Goal: Use online tool/utility: Utilize a website feature to perform a specific function

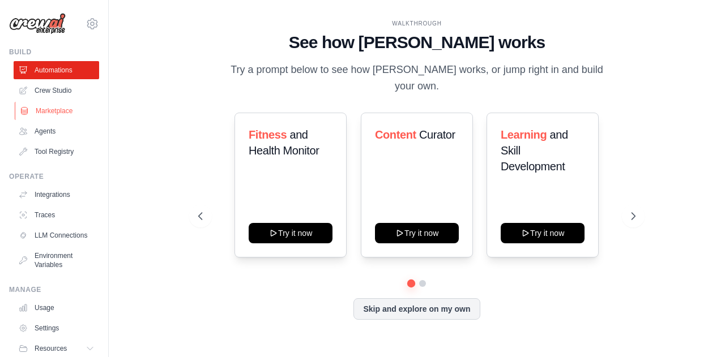
click at [72, 108] on link "Marketplace" at bounding box center [58, 111] width 86 height 18
click at [49, 106] on link "Marketplace" at bounding box center [58, 111] width 86 height 18
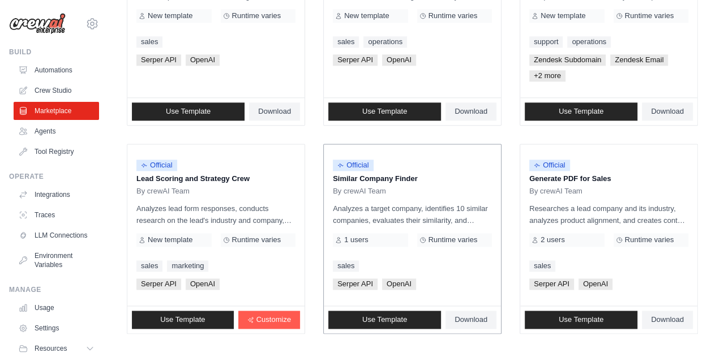
scroll to position [721, 0]
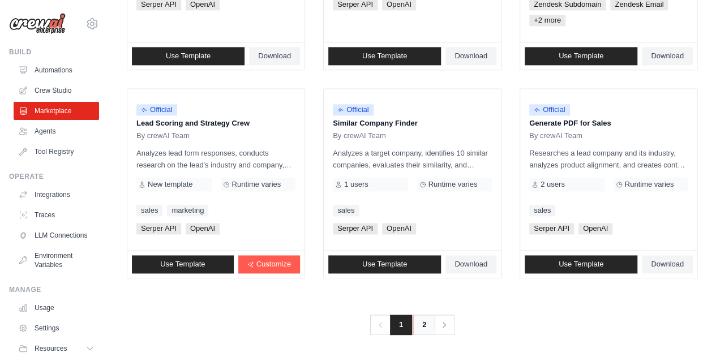
click at [430, 328] on link "2" at bounding box center [424, 325] width 23 height 20
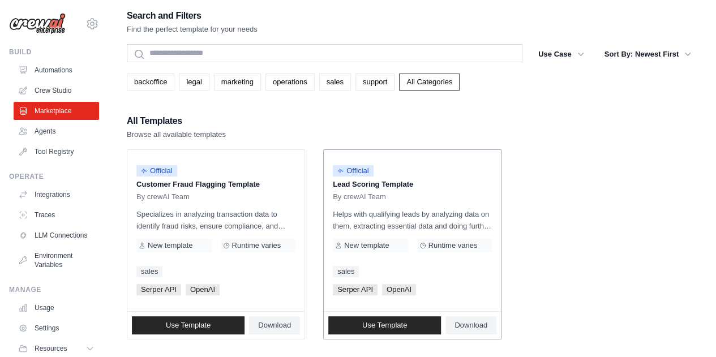
scroll to position [66, 0]
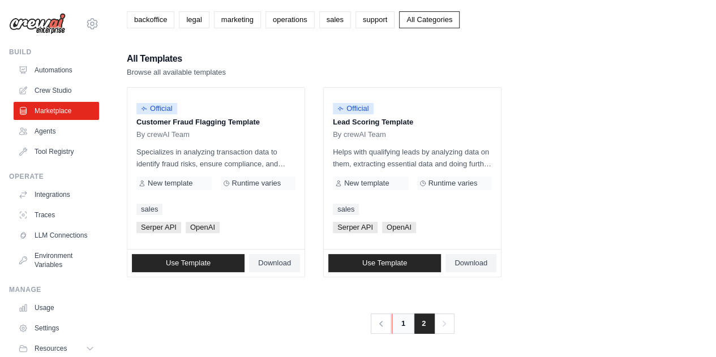
click at [398, 323] on link "1" at bounding box center [403, 324] width 23 height 20
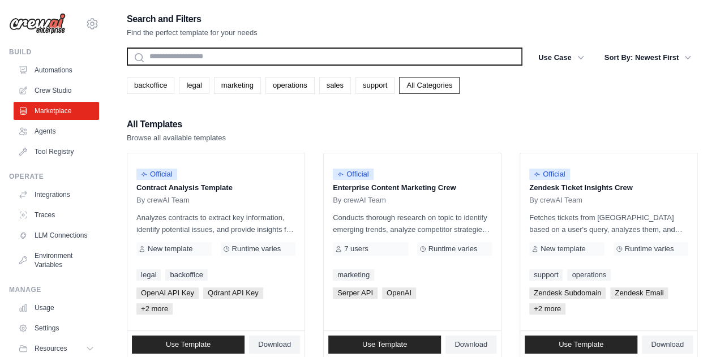
click at [430, 56] on input "text" at bounding box center [325, 57] width 396 height 18
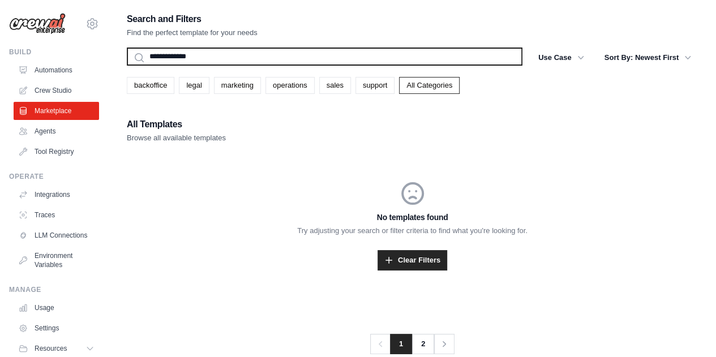
type input "**********"
click at [126, 65] on button "Search" at bounding box center [126, 65] width 1 height 1
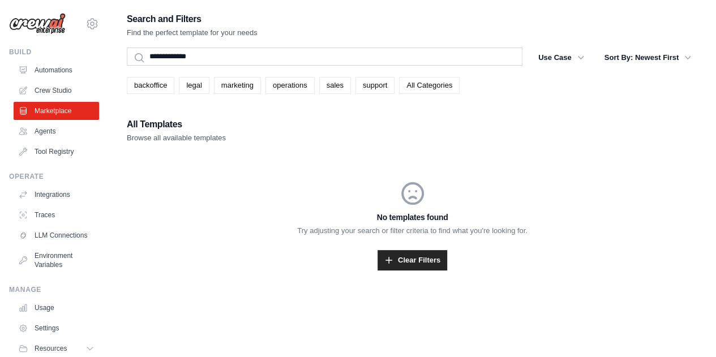
click at [419, 84] on link "All Categories" at bounding box center [429, 85] width 61 height 17
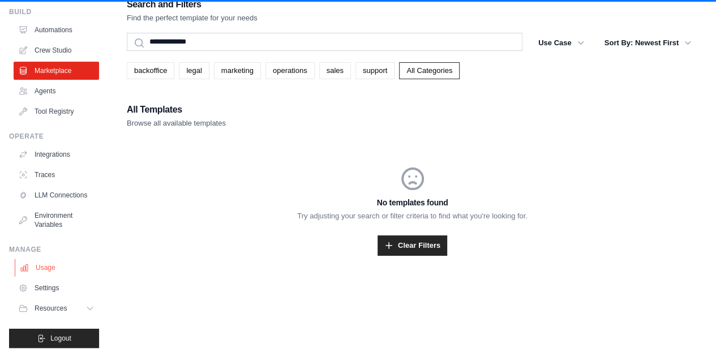
scroll to position [23, 0]
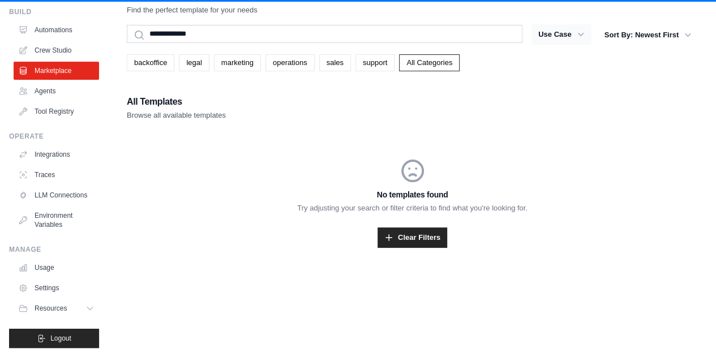
click at [578, 39] on icon "button" at bounding box center [580, 34] width 11 height 11
click at [578, 31] on icon "button" at bounding box center [580, 34] width 11 height 11
click at [578, 37] on icon "button" at bounding box center [580, 34] width 11 height 11
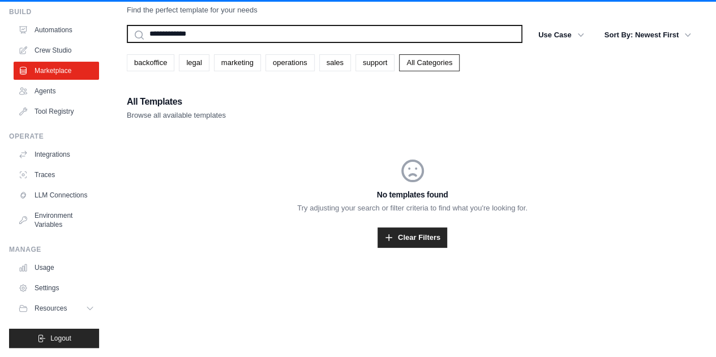
drag, startPoint x: 241, startPoint y: 40, endPoint x: 0, endPoint y: 33, distance: 241.4
click at [0, 33] on div "viveksinghnjprof@gmail.com Settings Build Automations Crew Studio" at bounding box center [358, 167] width 716 height 380
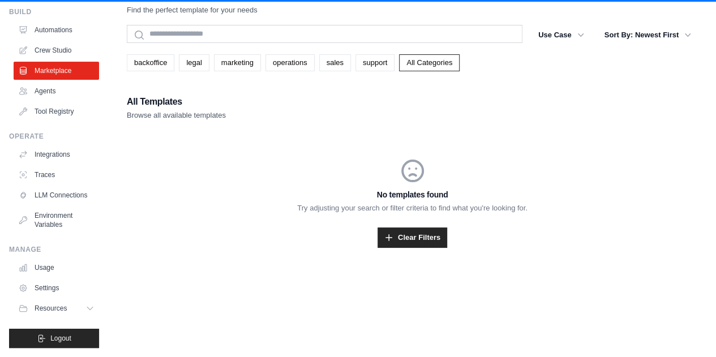
click at [524, 71] on div "backoffice legal marketing operations sales support All Categories" at bounding box center [412, 62] width 571 height 17
click at [40, 82] on link "Agents" at bounding box center [58, 91] width 86 height 18
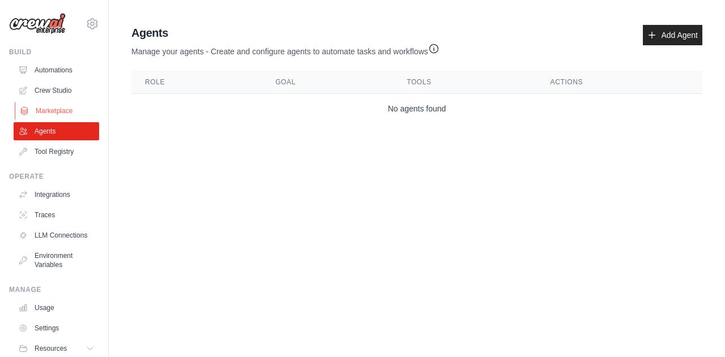
click at [72, 112] on link "Marketplace" at bounding box center [58, 111] width 86 height 18
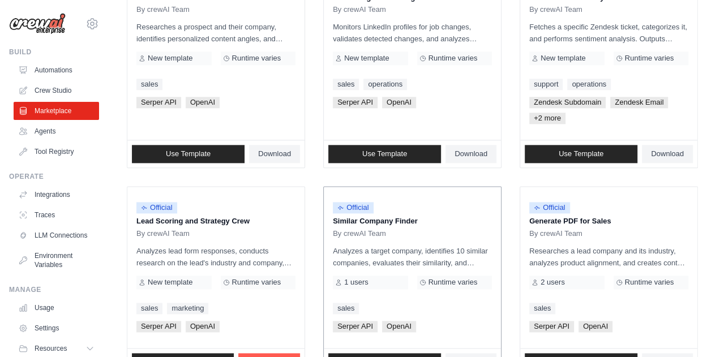
scroll to position [721, 0]
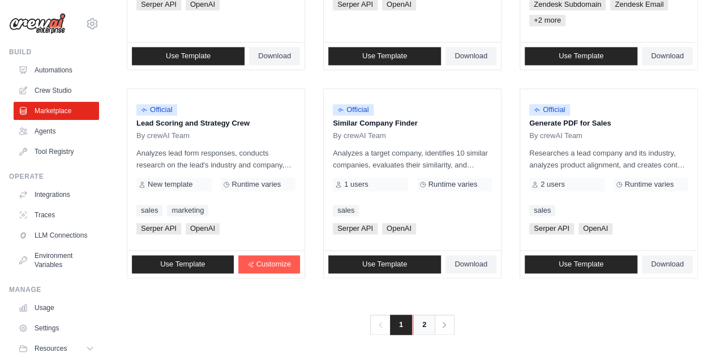
click at [421, 328] on link "2" at bounding box center [424, 325] width 23 height 20
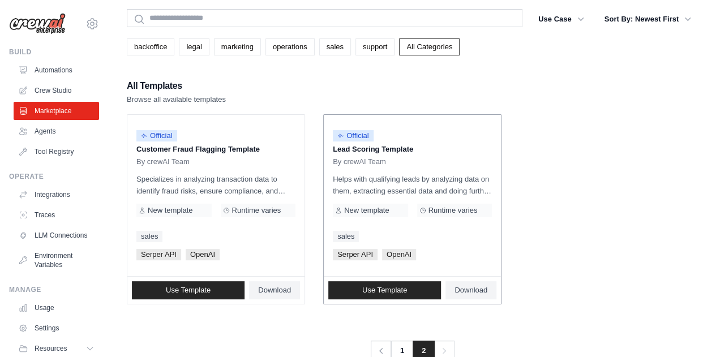
scroll to position [57, 0]
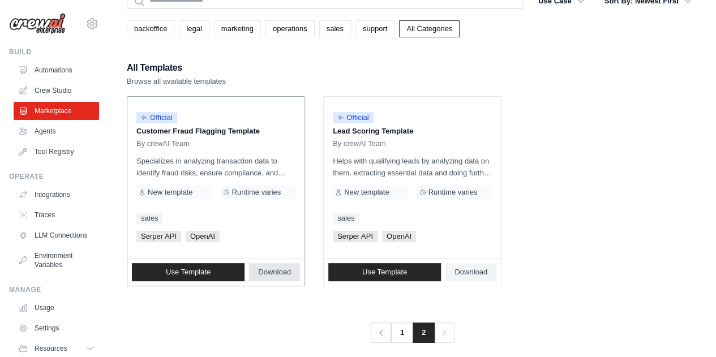
click at [279, 272] on span "Download" at bounding box center [274, 272] width 33 height 9
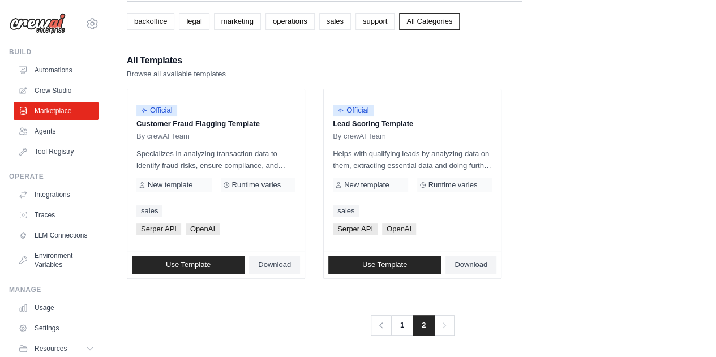
scroll to position [66, 0]
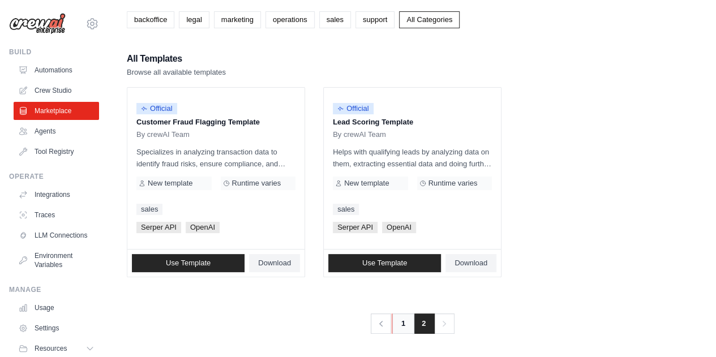
click at [402, 326] on link "1" at bounding box center [403, 324] width 23 height 20
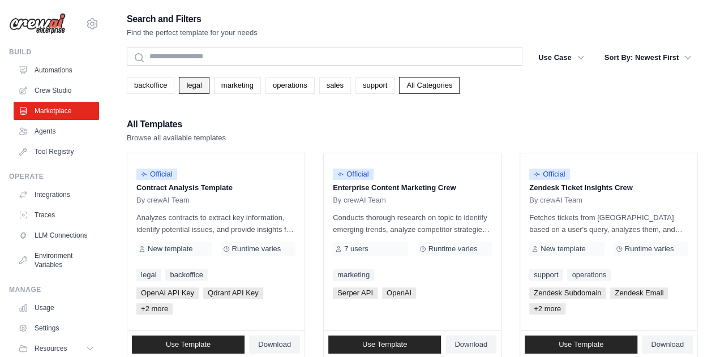
click at [195, 83] on link "legal" at bounding box center [194, 85] width 30 height 17
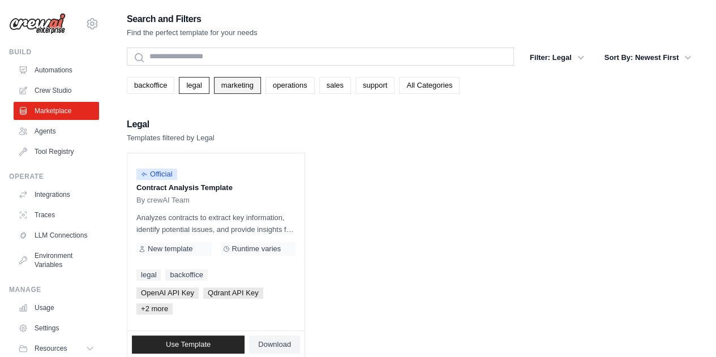
click at [244, 83] on link "marketing" at bounding box center [237, 85] width 47 height 17
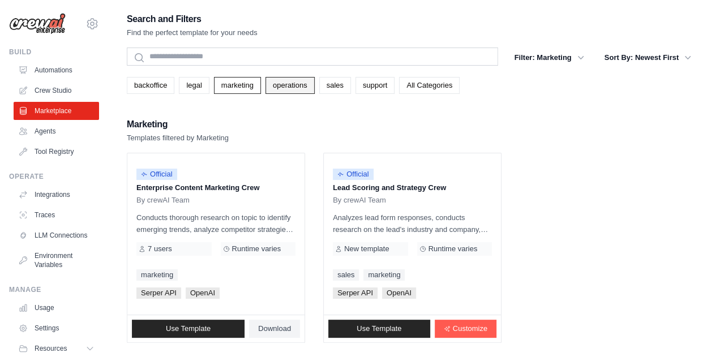
click at [281, 86] on link "operations" at bounding box center [290, 85] width 49 height 17
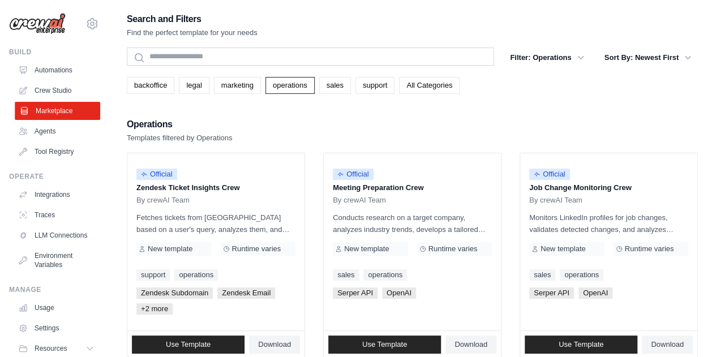
click at [66, 113] on link "Marketplace" at bounding box center [58, 111] width 86 height 18
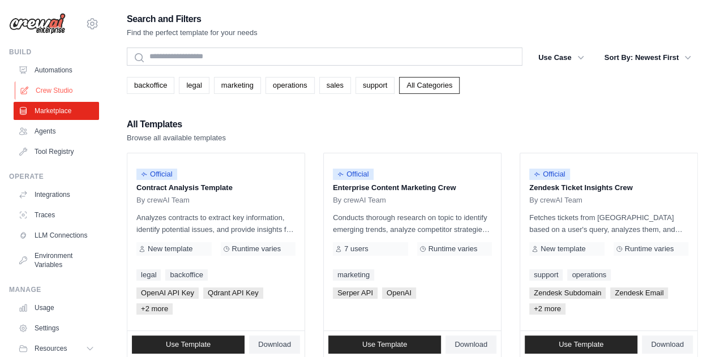
click at [65, 86] on link "Crew Studio" at bounding box center [58, 91] width 86 height 18
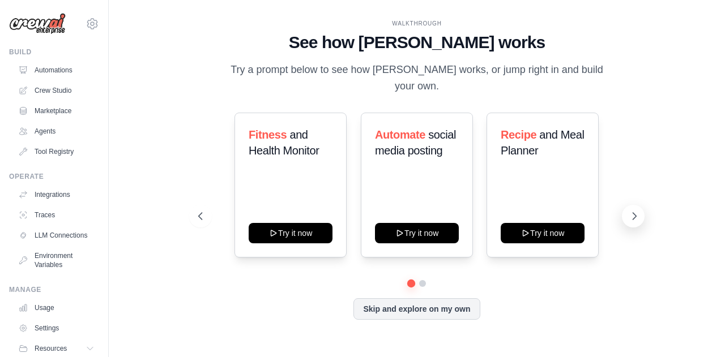
click at [630, 211] on icon at bounding box center [634, 216] width 11 height 11
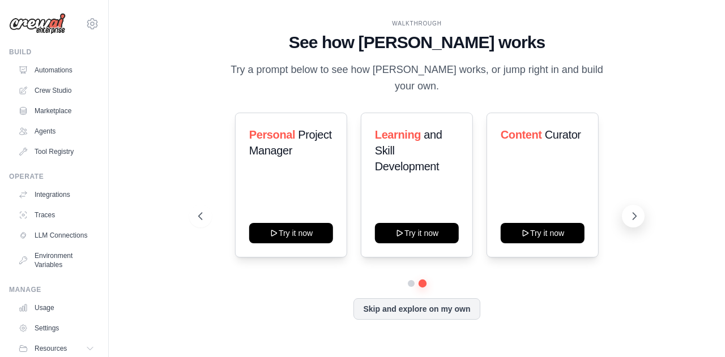
click at [630, 211] on icon at bounding box center [634, 216] width 11 height 11
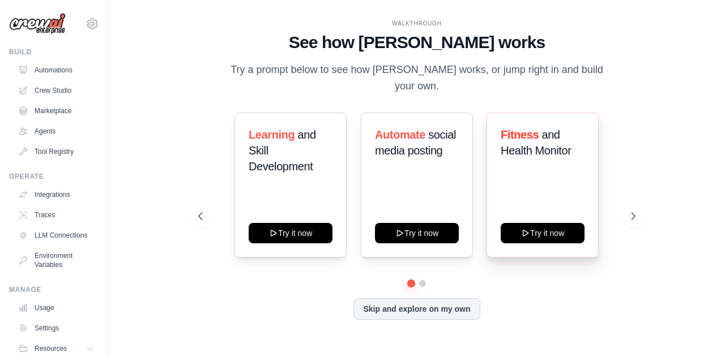
click at [580, 193] on div "Fitness and Health Monitor Try it now" at bounding box center [542, 185] width 112 height 145
click at [635, 215] on button at bounding box center [633, 216] width 23 height 23
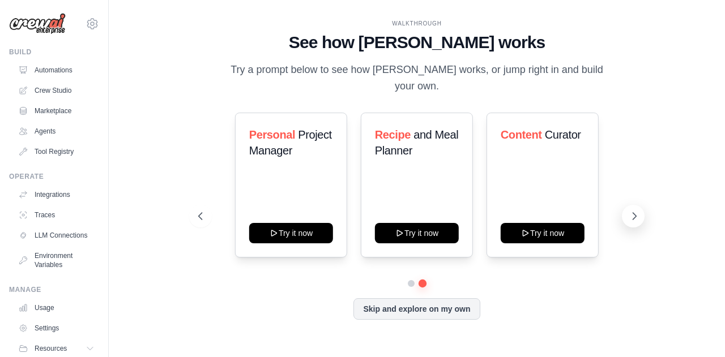
click at [635, 215] on button at bounding box center [633, 216] width 23 height 23
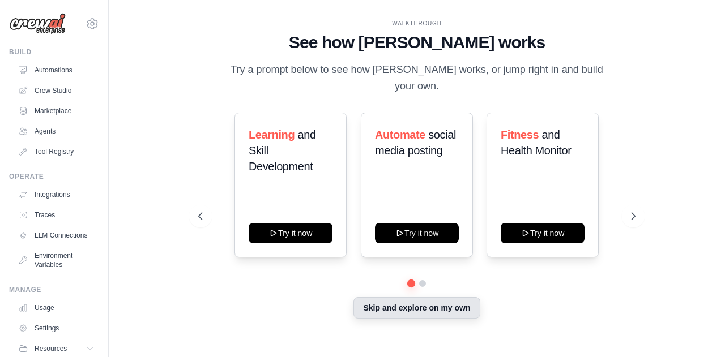
click at [444, 309] on button "Skip and explore on my own" at bounding box center [416, 308] width 126 height 22
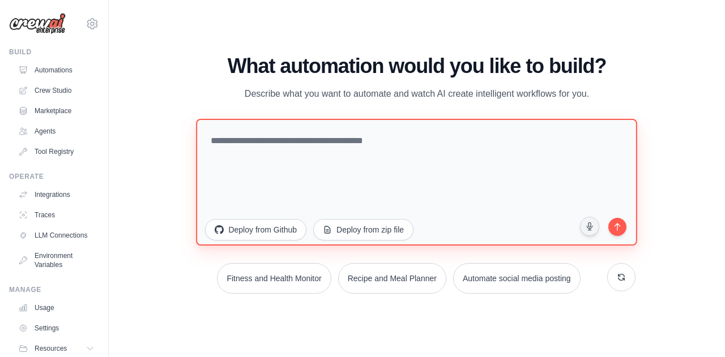
click at [471, 159] on textarea at bounding box center [417, 181] width 441 height 127
paste textarea "**********"
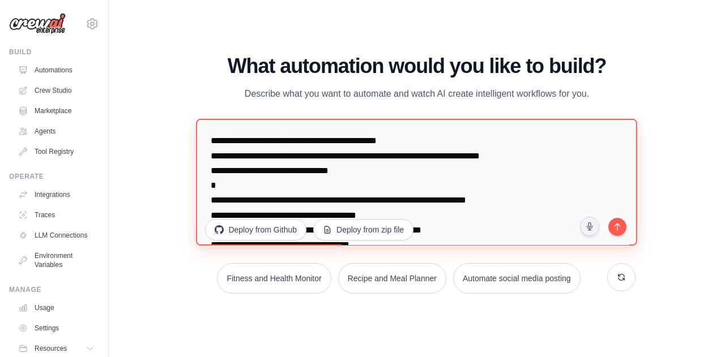
scroll to position [65, 0]
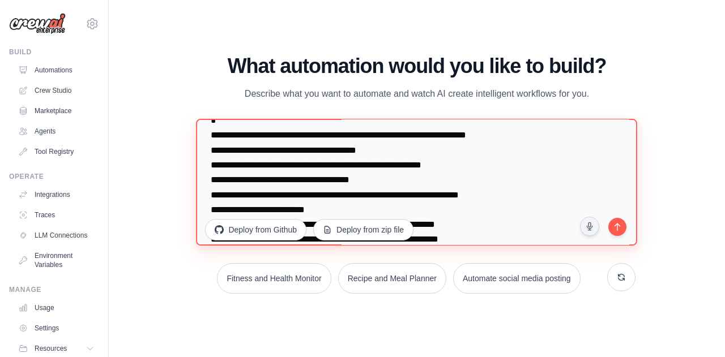
click at [372, 151] on textarea "**********" at bounding box center [417, 181] width 441 height 127
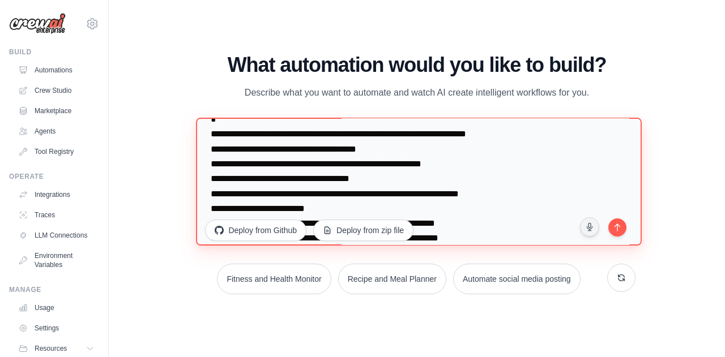
type textarea "**********"
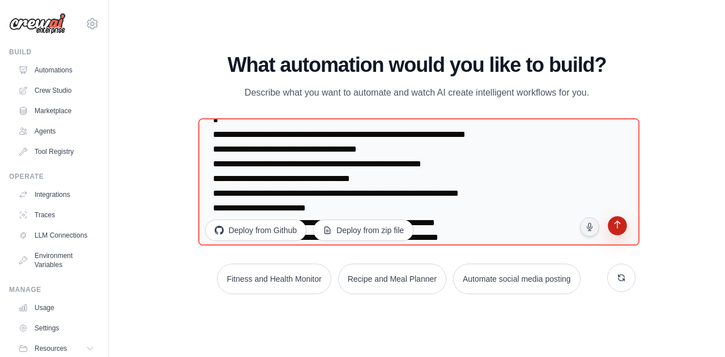
click at [614, 230] on icon "submit" at bounding box center [617, 226] width 11 height 11
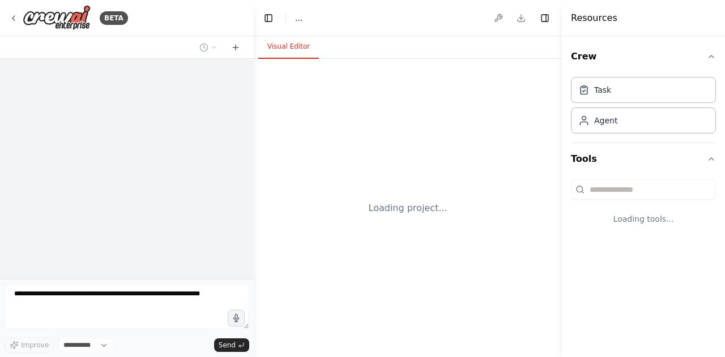
select select "****"
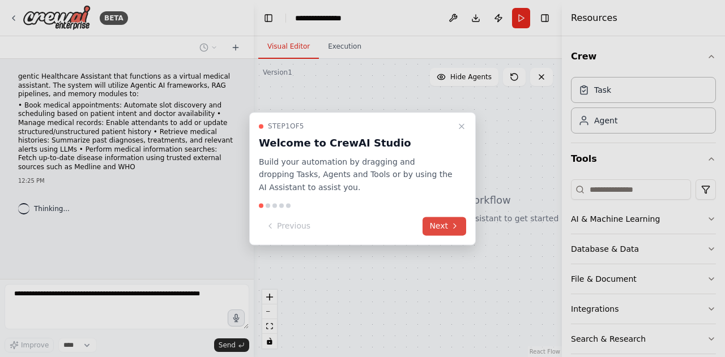
click at [451, 227] on icon at bounding box center [454, 226] width 9 height 9
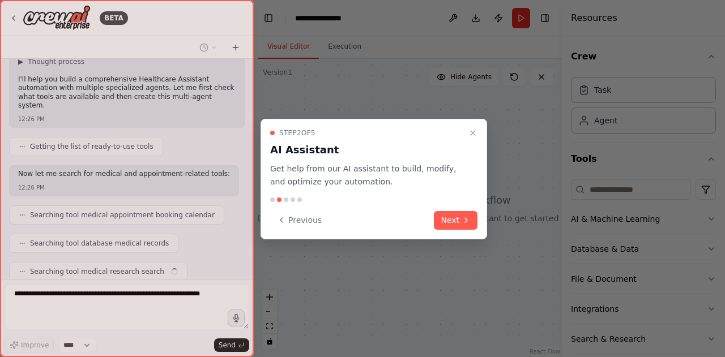
scroll to position [177, 0]
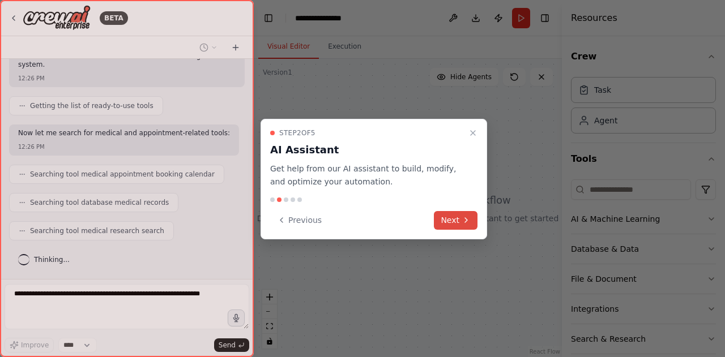
click at [465, 218] on icon at bounding box center [466, 220] width 2 height 5
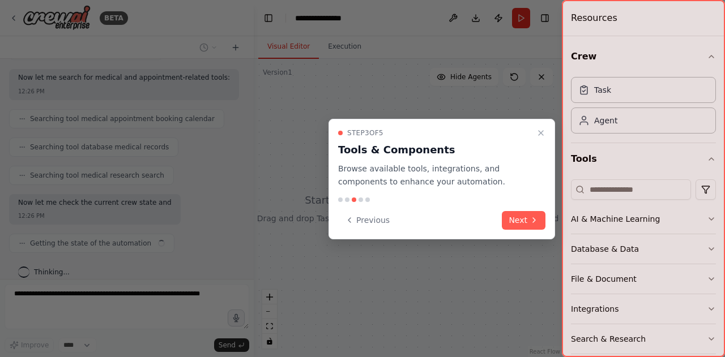
scroll to position [254, 0]
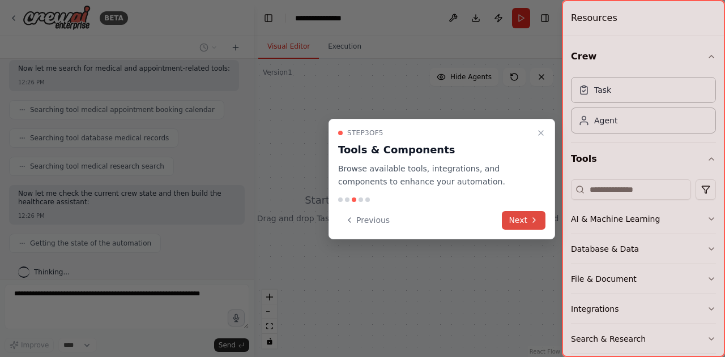
click at [531, 225] on button "Next" at bounding box center [524, 220] width 44 height 19
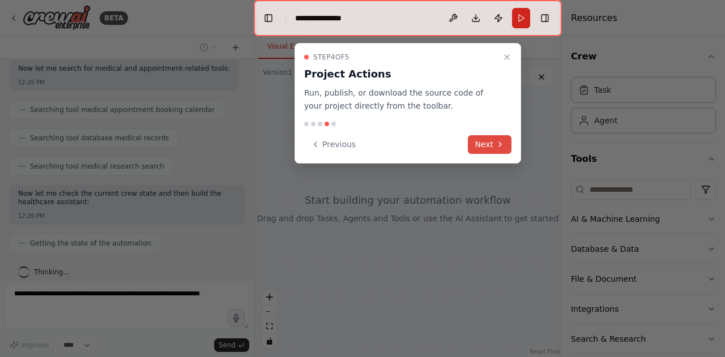
click at [500, 150] on button "Next" at bounding box center [490, 144] width 44 height 19
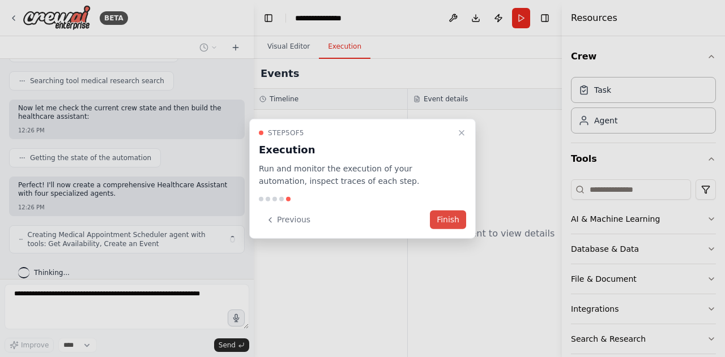
click at [438, 216] on button "Finish" at bounding box center [448, 220] width 36 height 19
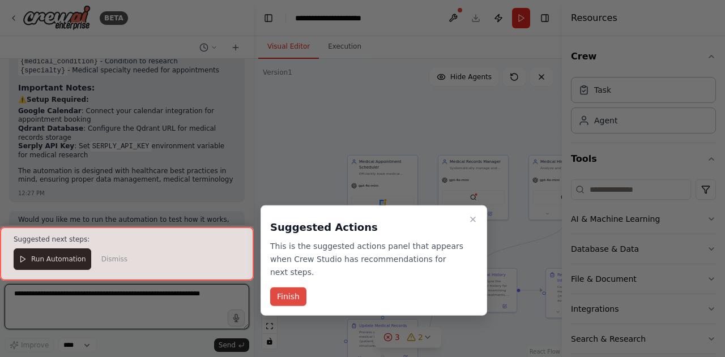
scroll to position [1685, 0]
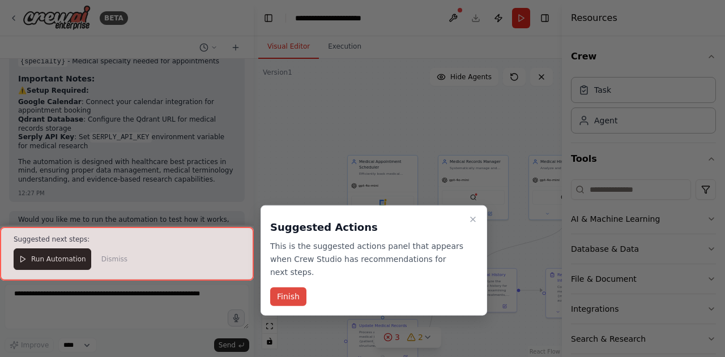
click at [284, 288] on button "Finish" at bounding box center [288, 297] width 36 height 19
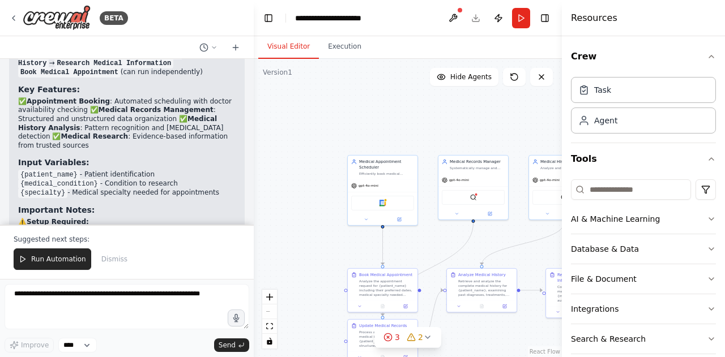
scroll to position [1572, 0]
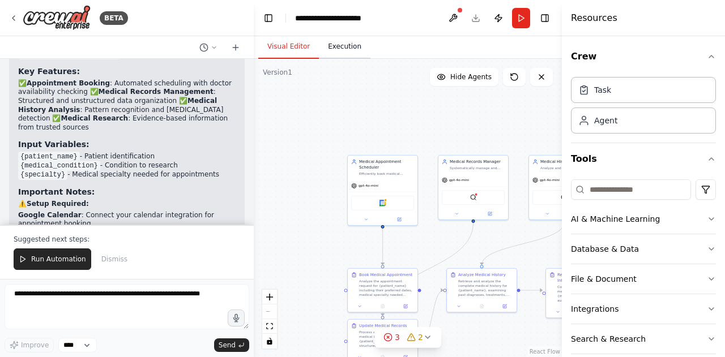
click at [338, 49] on button "Execution" at bounding box center [345, 47] width 52 height 24
click at [293, 49] on button "Visual Editor" at bounding box center [288, 47] width 61 height 24
click at [390, 182] on div "gpt-4o-mini" at bounding box center [383, 184] width 70 height 12
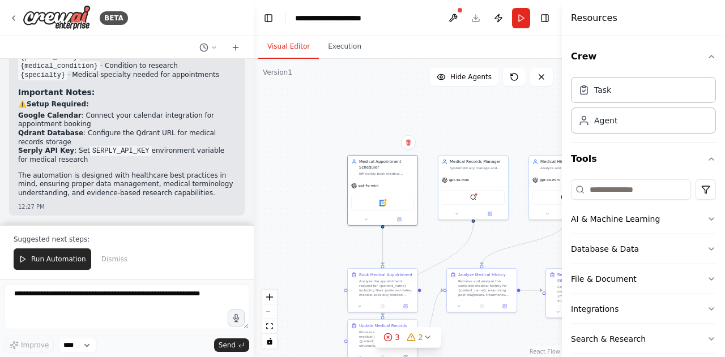
scroll to position [1685, 0]
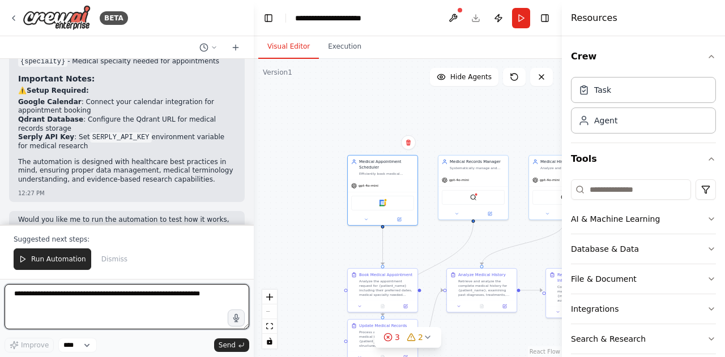
click at [194, 296] on textarea at bounding box center [127, 306] width 245 height 45
type textarea "**********"
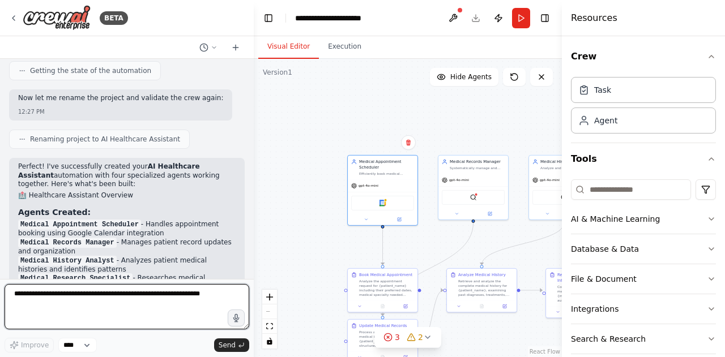
scroll to position [1631, 0]
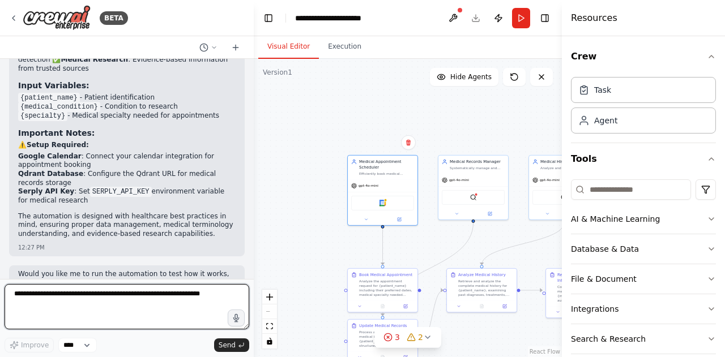
click at [172, 309] on textarea at bounding box center [127, 306] width 245 height 45
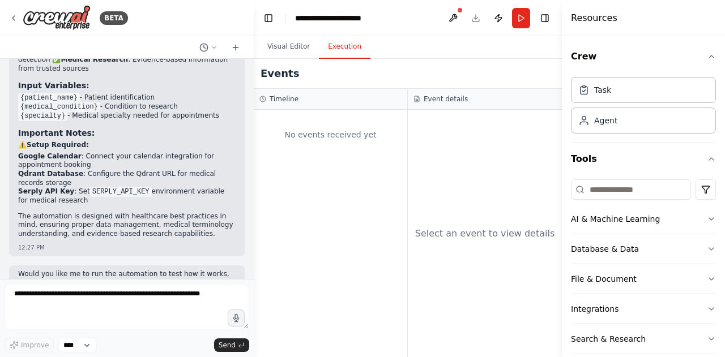
click at [343, 44] on button "Execution" at bounding box center [345, 47] width 52 height 24
click at [292, 44] on button "Visual Editor" at bounding box center [288, 47] width 61 height 24
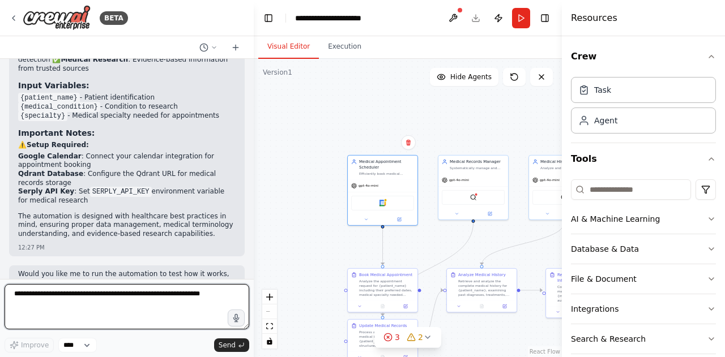
click at [138, 302] on textarea at bounding box center [127, 306] width 245 height 45
type textarea "**********"
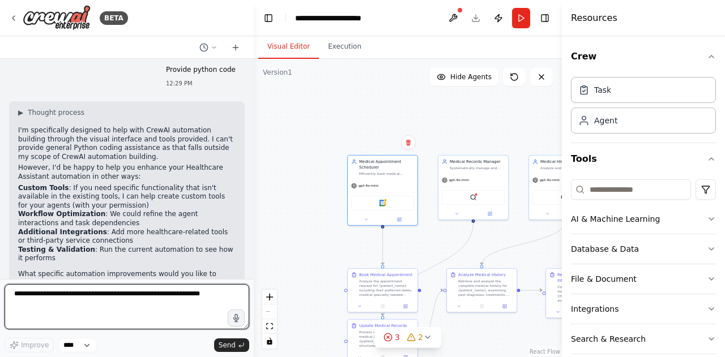
scroll to position [1902, 0]
